Goal: Task Accomplishment & Management: Use online tool/utility

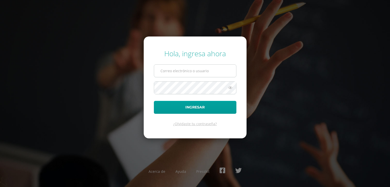
click at [181, 70] on input "text" at bounding box center [195, 71] width 82 height 12
type input "lgarcia@donbosco.edu.gt"
click at [154, 101] on button "Ingresar" at bounding box center [195, 107] width 82 height 13
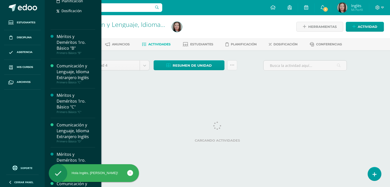
scroll to position [111, 0]
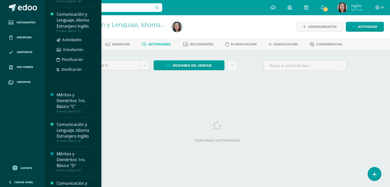
click at [75, 26] on div "Comunicación y Lenguaje, Idioma Extranjero Inglés" at bounding box center [76, 20] width 39 height 18
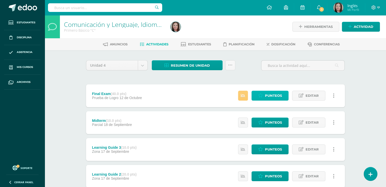
click at [272, 99] on span "Punteos" at bounding box center [273, 95] width 17 height 9
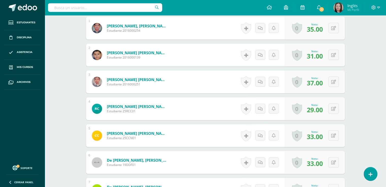
scroll to position [201, 0]
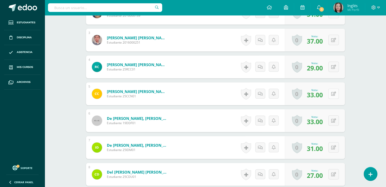
click at [331, 94] on div "0 Logros Logros obtenidos Aún no hay logros agregados Nota: 33.00" at bounding box center [315, 93] width 60 height 23
click at [337, 95] on icon at bounding box center [336, 94] width 5 height 4
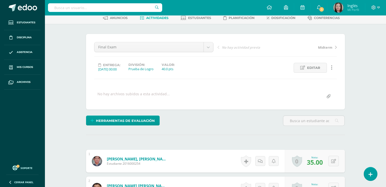
scroll to position [0, 0]
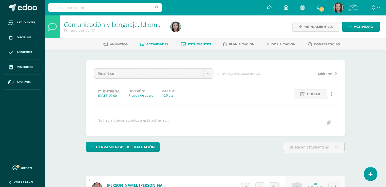
click at [204, 44] on span "Estudiantes" at bounding box center [199, 44] width 23 height 4
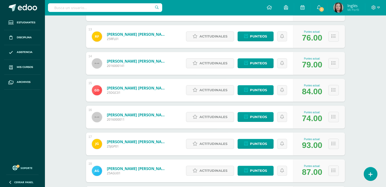
scroll to position [380, 0]
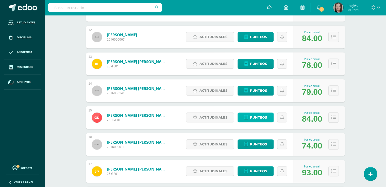
click at [254, 119] on span "Punteos" at bounding box center [258, 117] width 17 height 9
click at [247, 119] on icon at bounding box center [246, 117] width 4 height 4
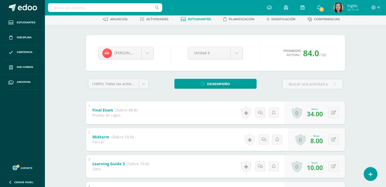
scroll to position [76, 0]
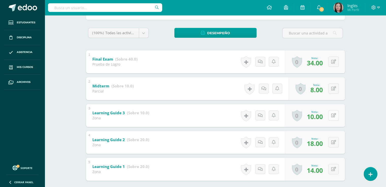
click at [332, 115] on button at bounding box center [333, 115] width 10 height 10
click at [351, 33] on div "[PERSON_NAME] [PERSON_NAME] [PERSON_NAME] [PERSON_NAME] [PERSON_NAME] [PERSON_N…" at bounding box center [215, 94] width 279 height 240
